Goal: Ask a question: Seek information or help from site administrators or community

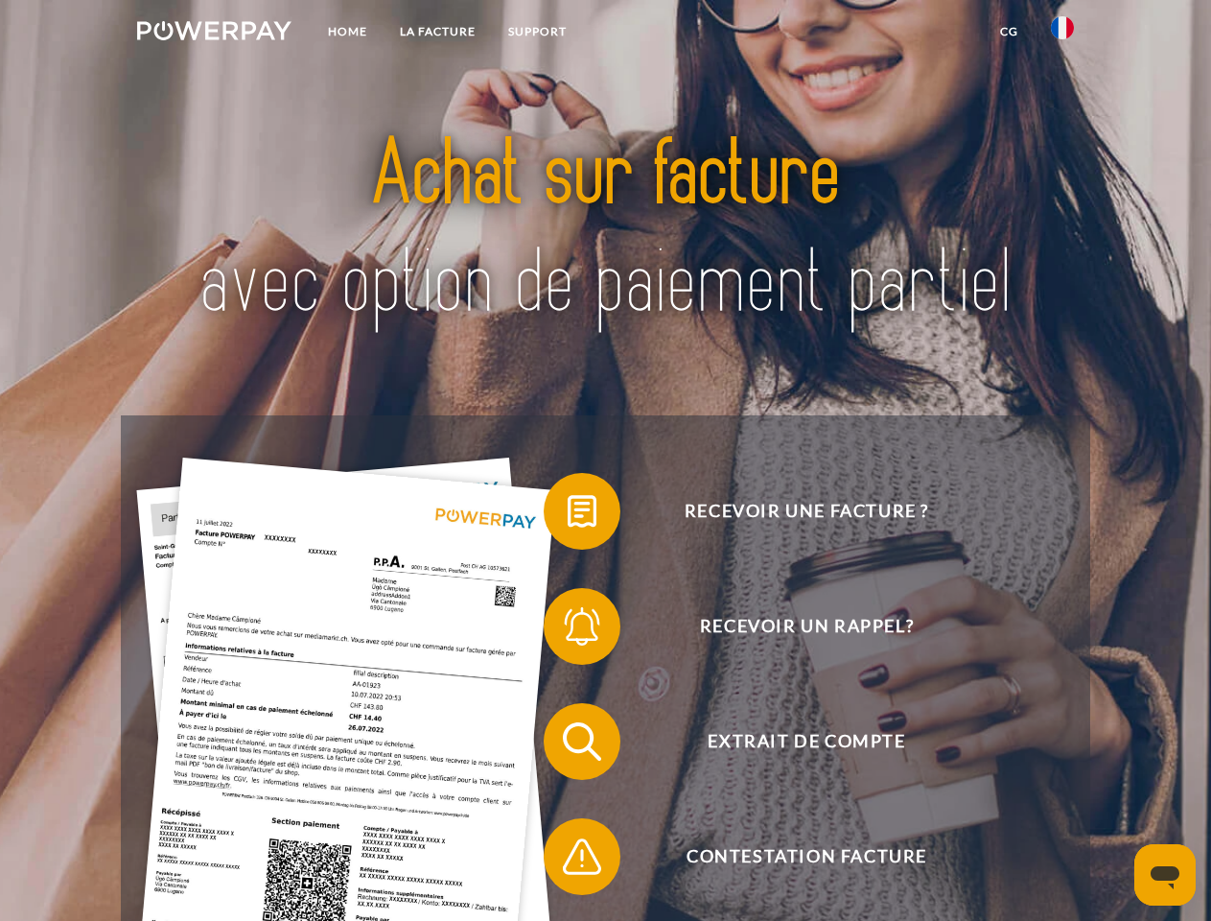
click at [214, 34] on img at bounding box center [214, 30] width 154 height 19
click at [1063, 34] on img at bounding box center [1062, 27] width 23 height 23
click at [1009, 32] on link "CG" at bounding box center [1009, 31] width 51 height 35
click at [568, 515] on span at bounding box center [553, 511] width 96 height 96
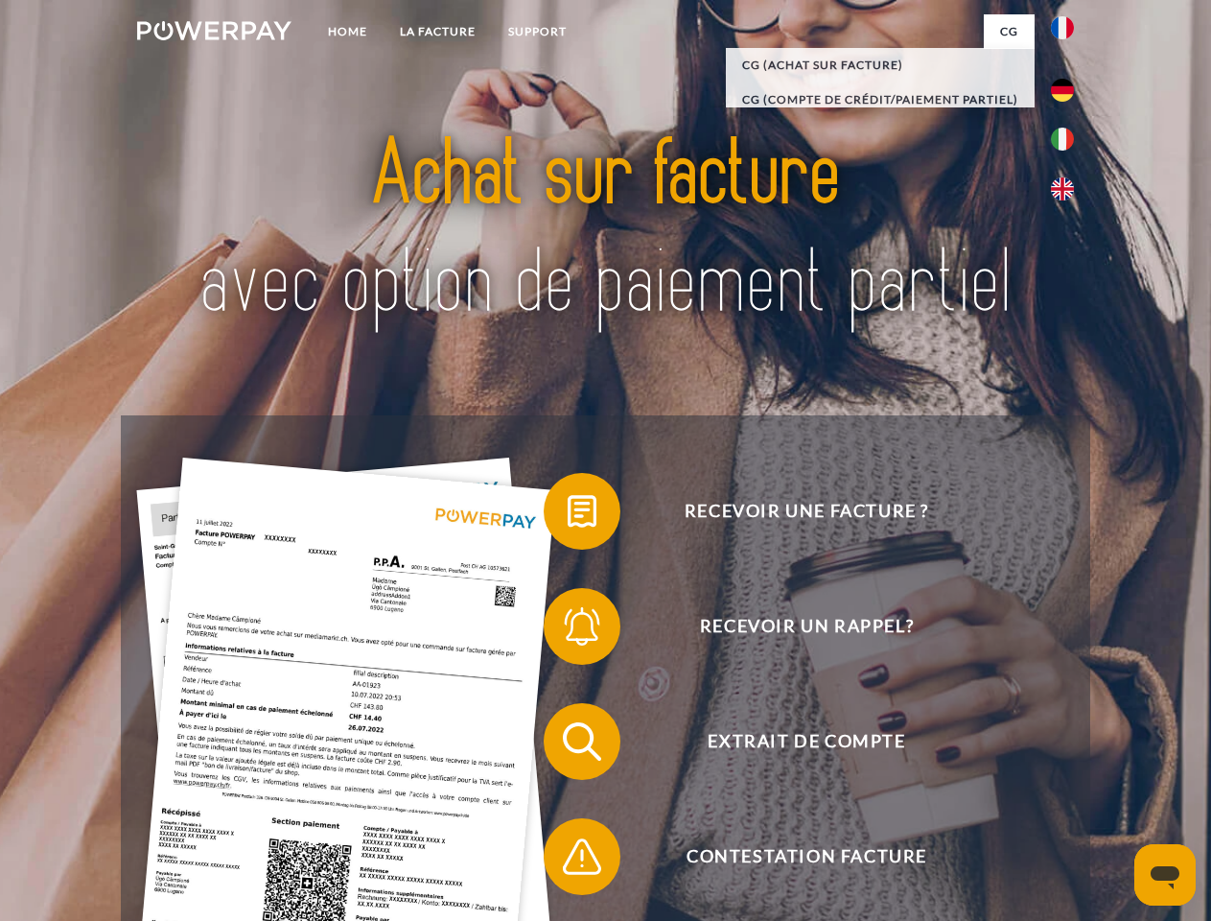
click at [568, 630] on span at bounding box center [553, 626] width 96 height 96
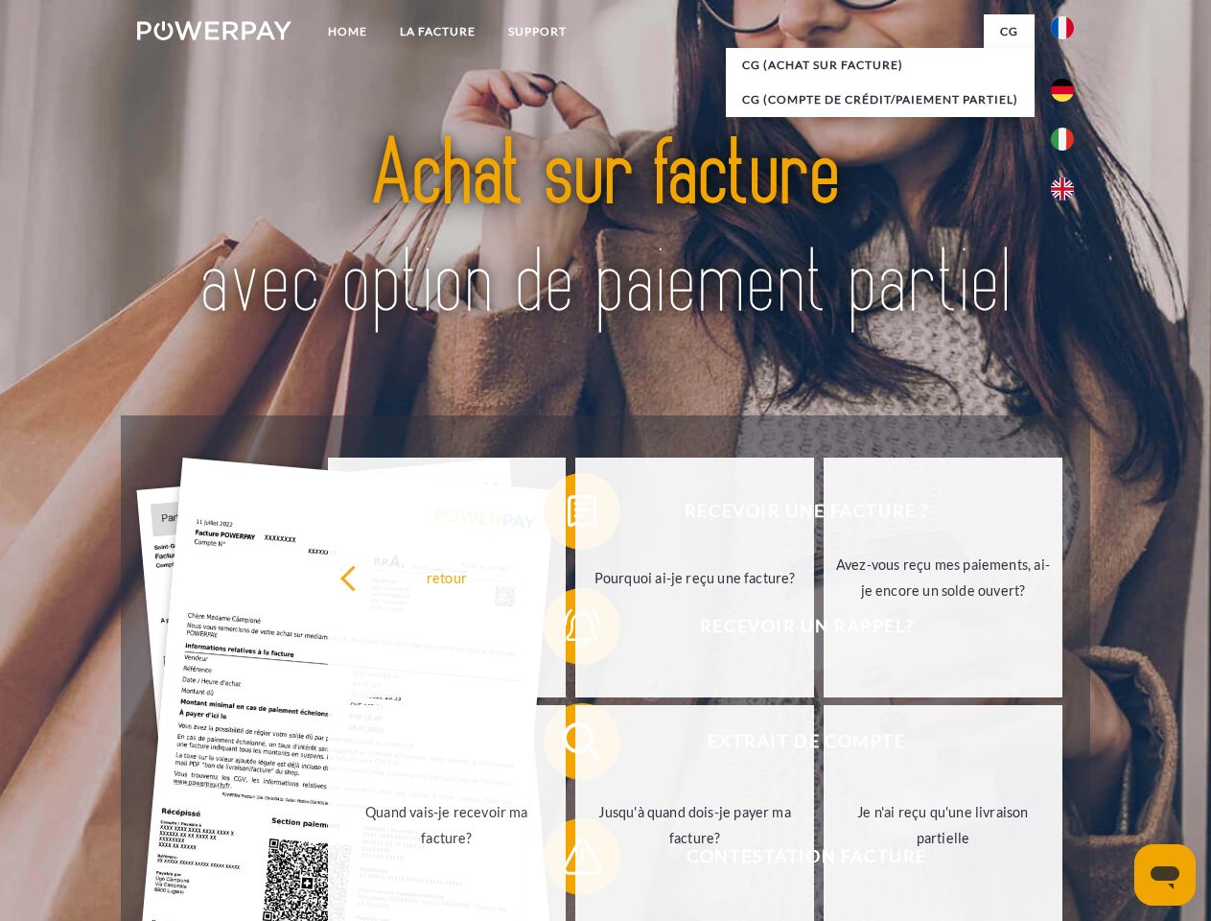
click at [575, 745] on link "Jusqu'à quand dois-je payer ma facture?" at bounding box center [694, 825] width 239 height 240
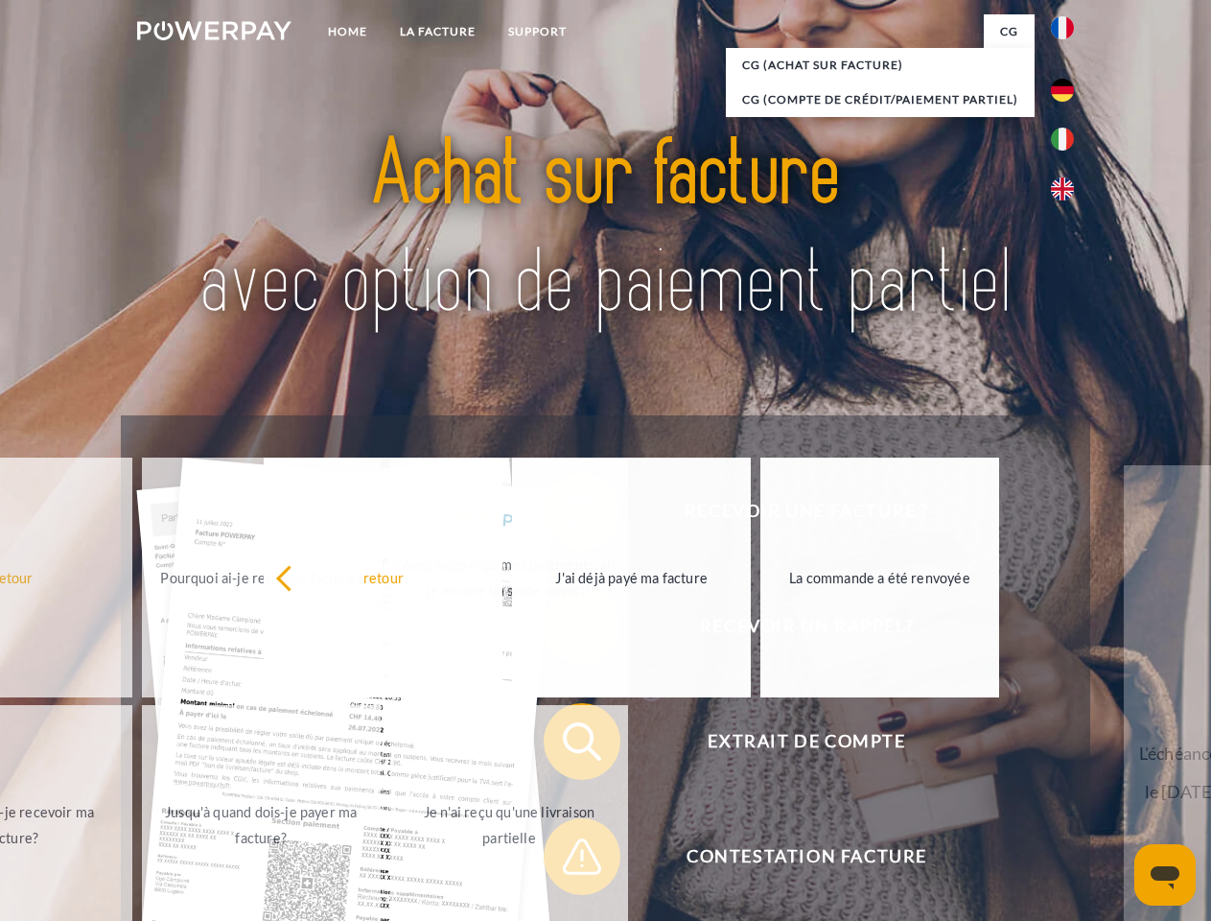
click at [568, 860] on span at bounding box center [553, 857] width 96 height 96
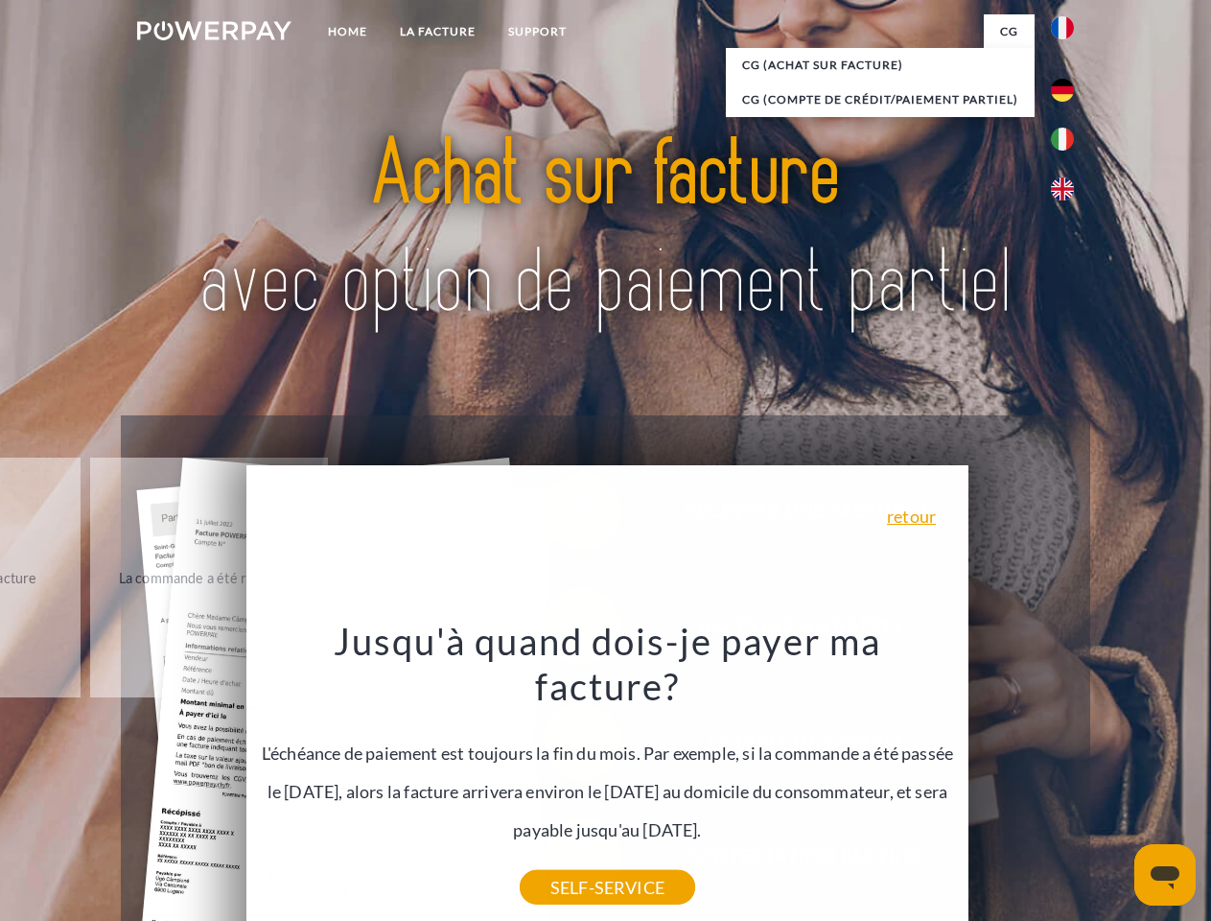
click at [1165, 875] on icon "Ouvrir la fenêtre de messagerie" at bounding box center [1165, 877] width 29 height 23
